Goal: Check status: Check status

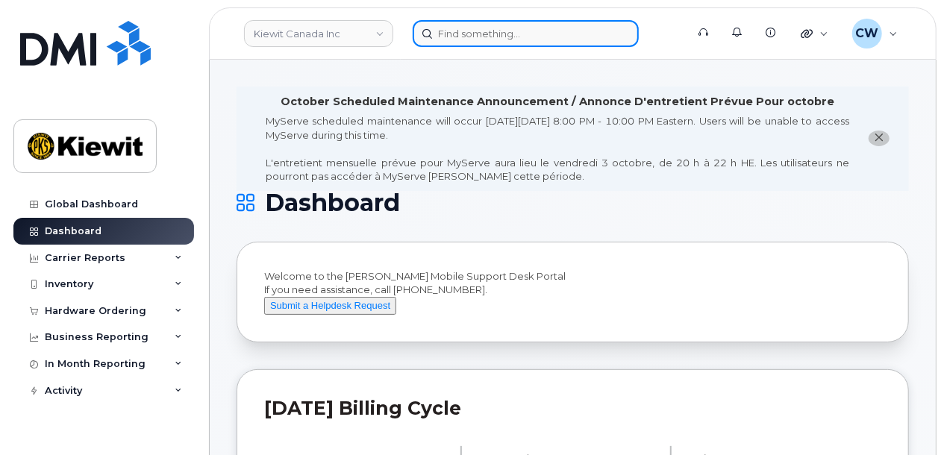
click at [483, 39] on input at bounding box center [525, 33] width 226 height 27
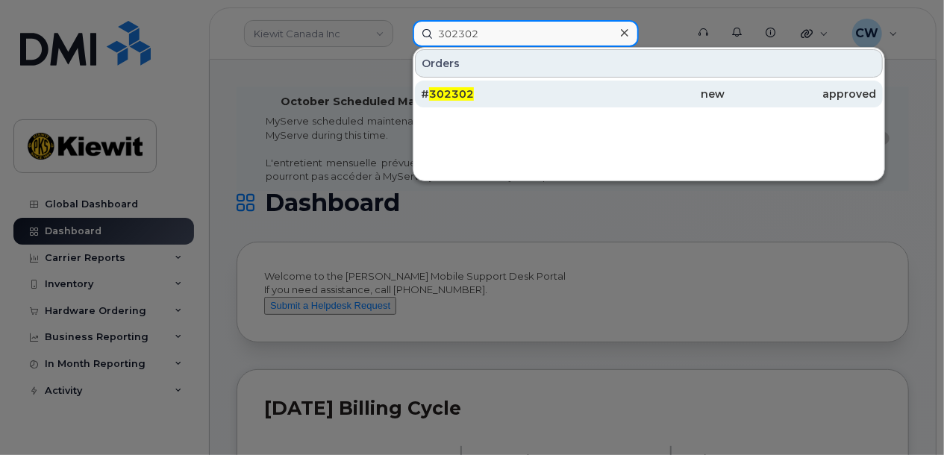
type input "302302"
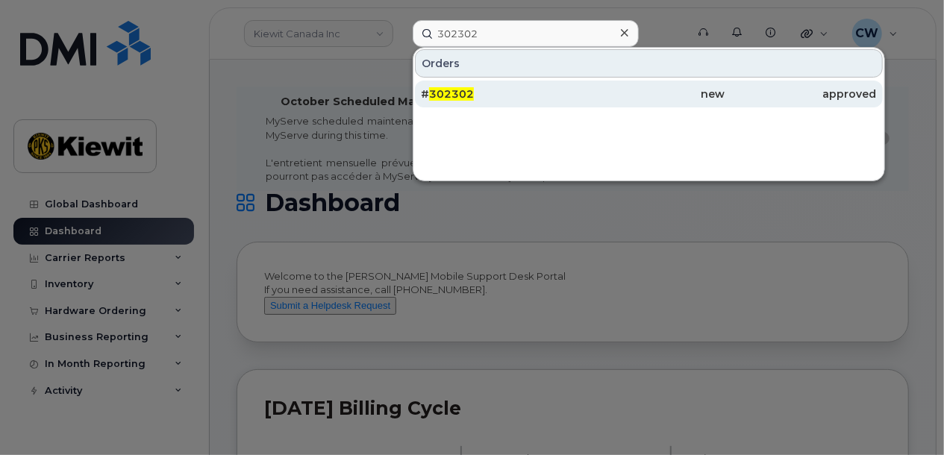
click at [476, 93] on div "# 302302" at bounding box center [497, 94] width 152 height 15
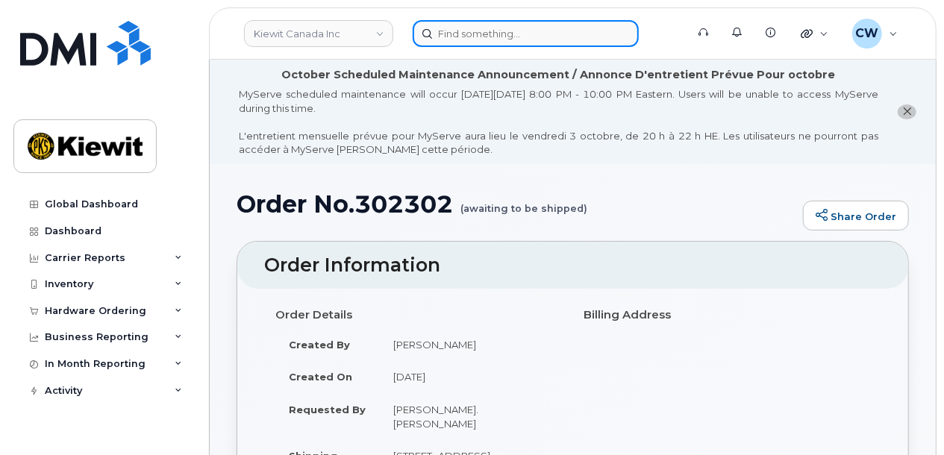
click at [499, 36] on input at bounding box center [525, 33] width 226 height 27
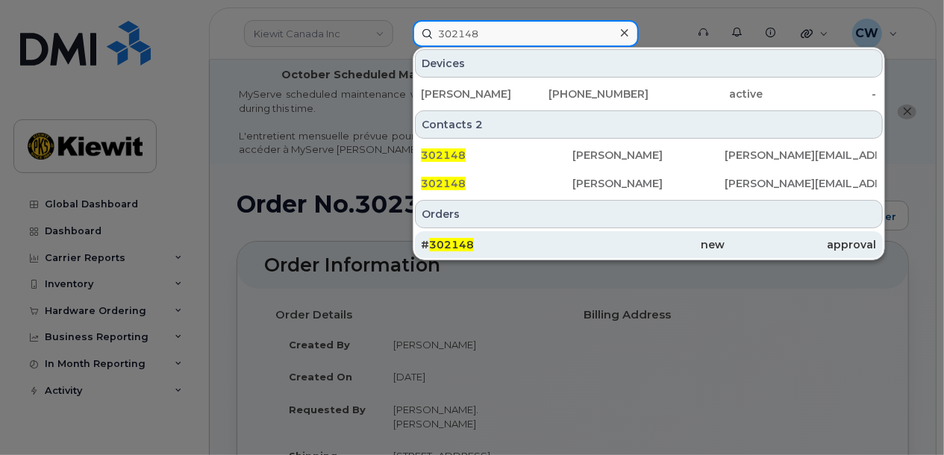
type input "302148"
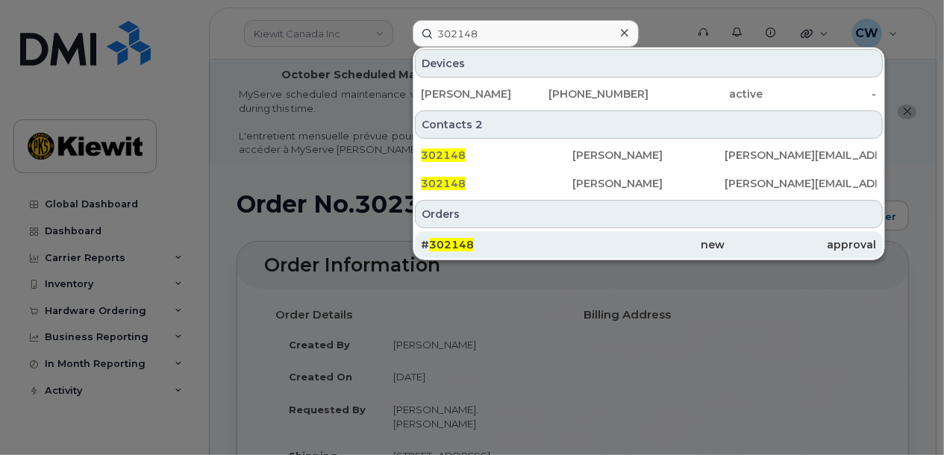
click at [541, 250] on div "# 302148" at bounding box center [497, 244] width 152 height 27
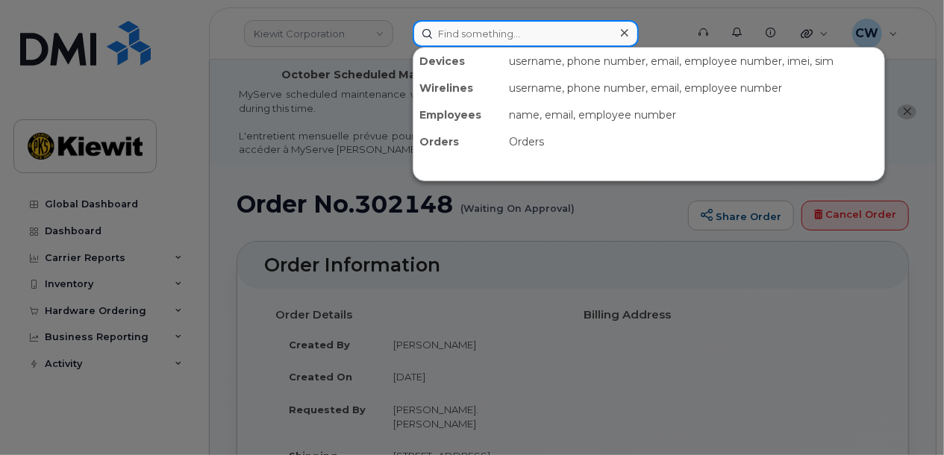
click at [504, 36] on input at bounding box center [525, 33] width 226 height 27
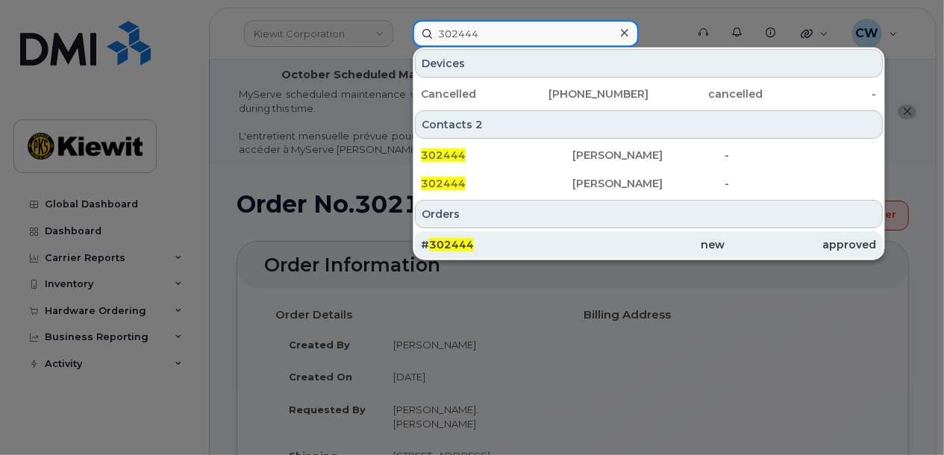
type input "302444"
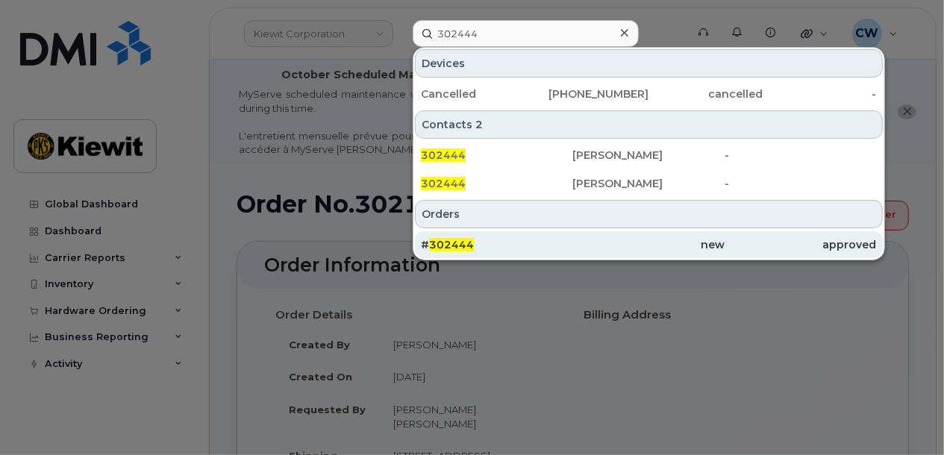
click at [530, 239] on div "# 302444" at bounding box center [497, 244] width 152 height 15
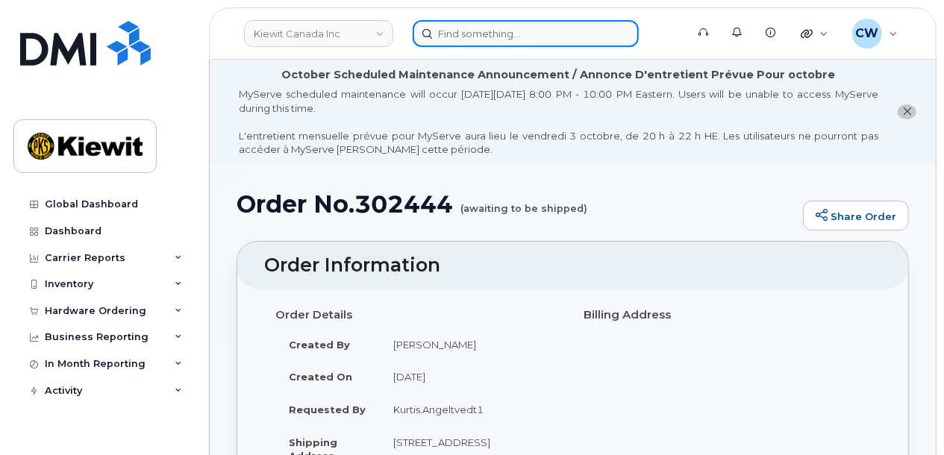
click at [515, 34] on input at bounding box center [525, 33] width 226 height 27
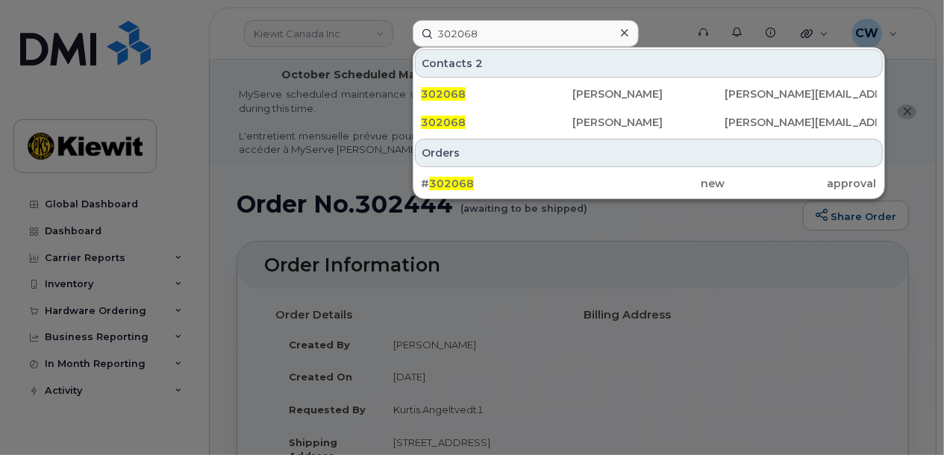
click at [718, 286] on div at bounding box center [472, 227] width 944 height 455
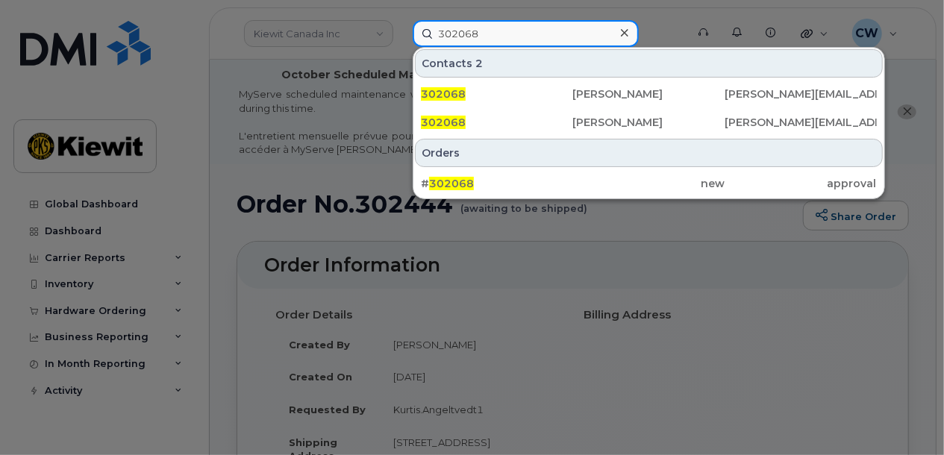
click at [483, 34] on input "302068" at bounding box center [525, 33] width 226 height 27
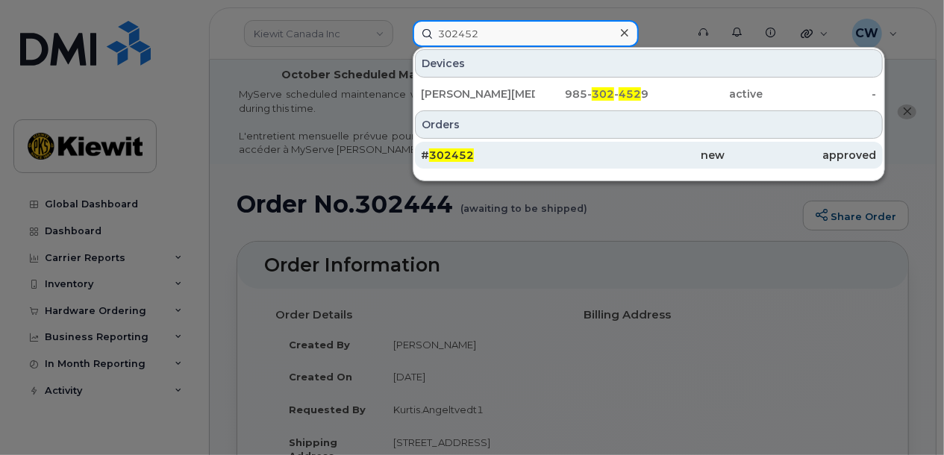
type input "302452"
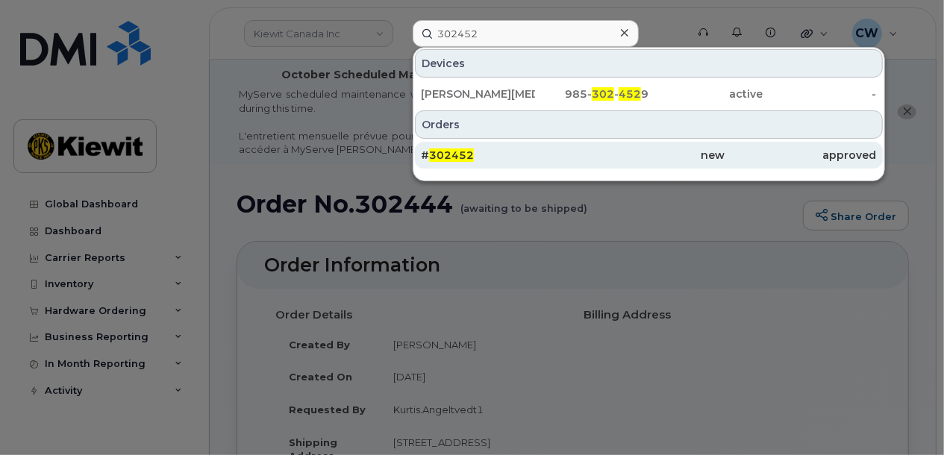
click at [506, 159] on div "# 302452" at bounding box center [497, 155] width 152 height 15
